Goal: Task Accomplishment & Management: Manage account settings

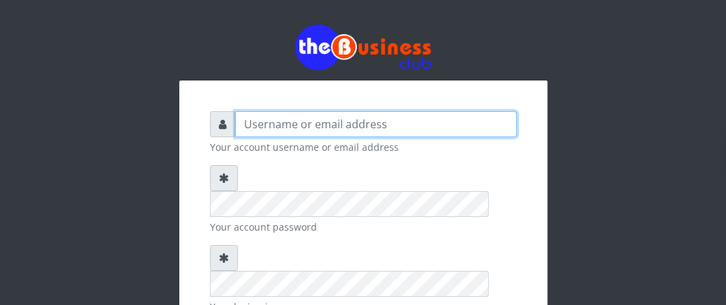
type input "Boboyen"
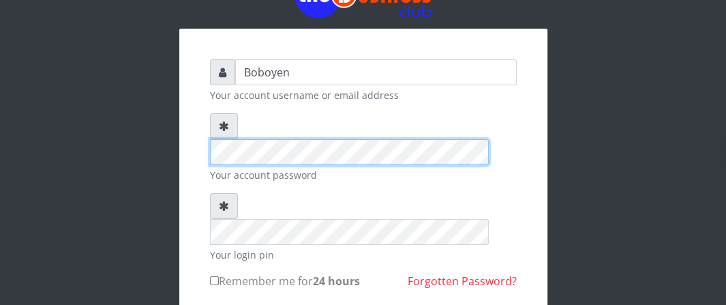
scroll to position [68, 0]
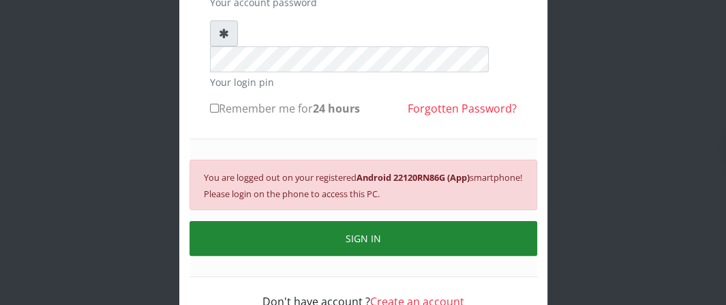
click at [306, 221] on button "SIGN IN" at bounding box center [364, 238] width 348 height 35
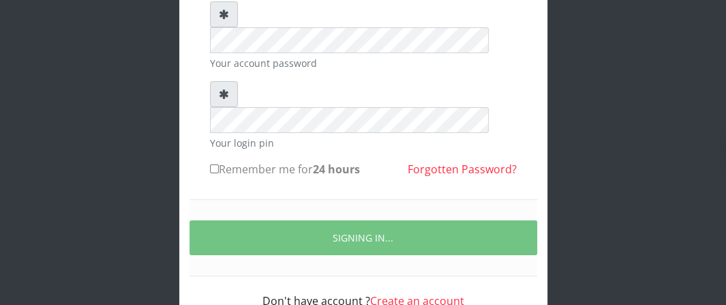
scroll to position [224, 0]
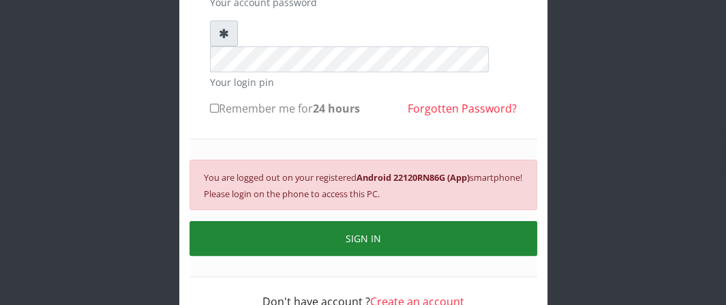
click at [293, 221] on button "SIGN IN" at bounding box center [364, 238] width 348 height 35
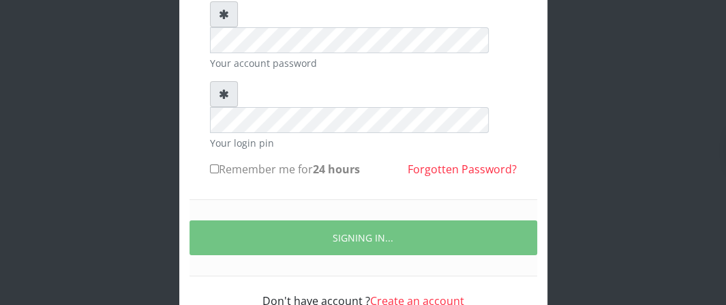
scroll to position [208, 0]
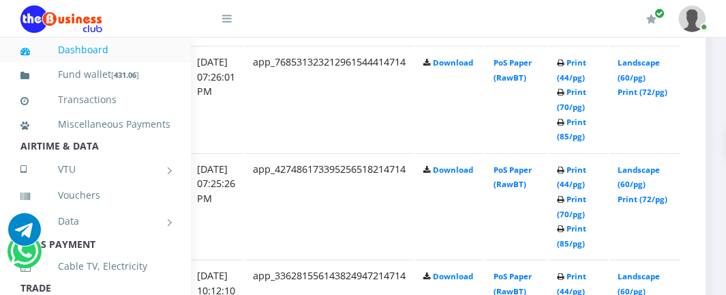
scroll to position [908, 270]
drag, startPoint x: 337, startPoint y: 299, endPoint x: 524, endPoint y: 299, distance: 186.9
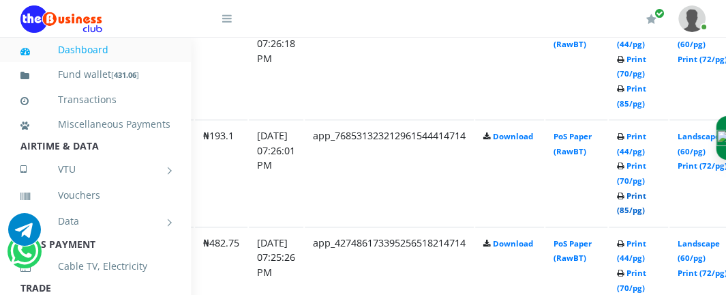
scroll to position [772, 207]
